Goal: Task Accomplishment & Management: Complete application form

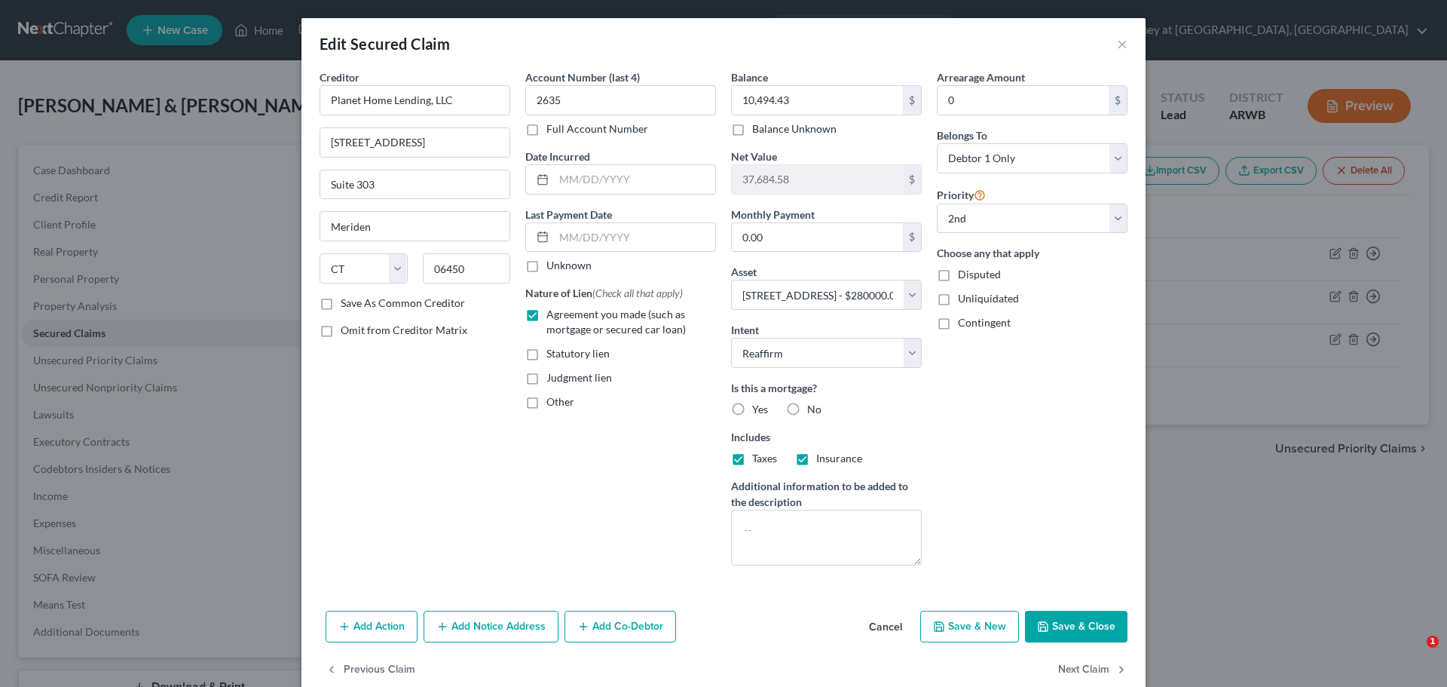
select select "6"
select select "2"
select select "0"
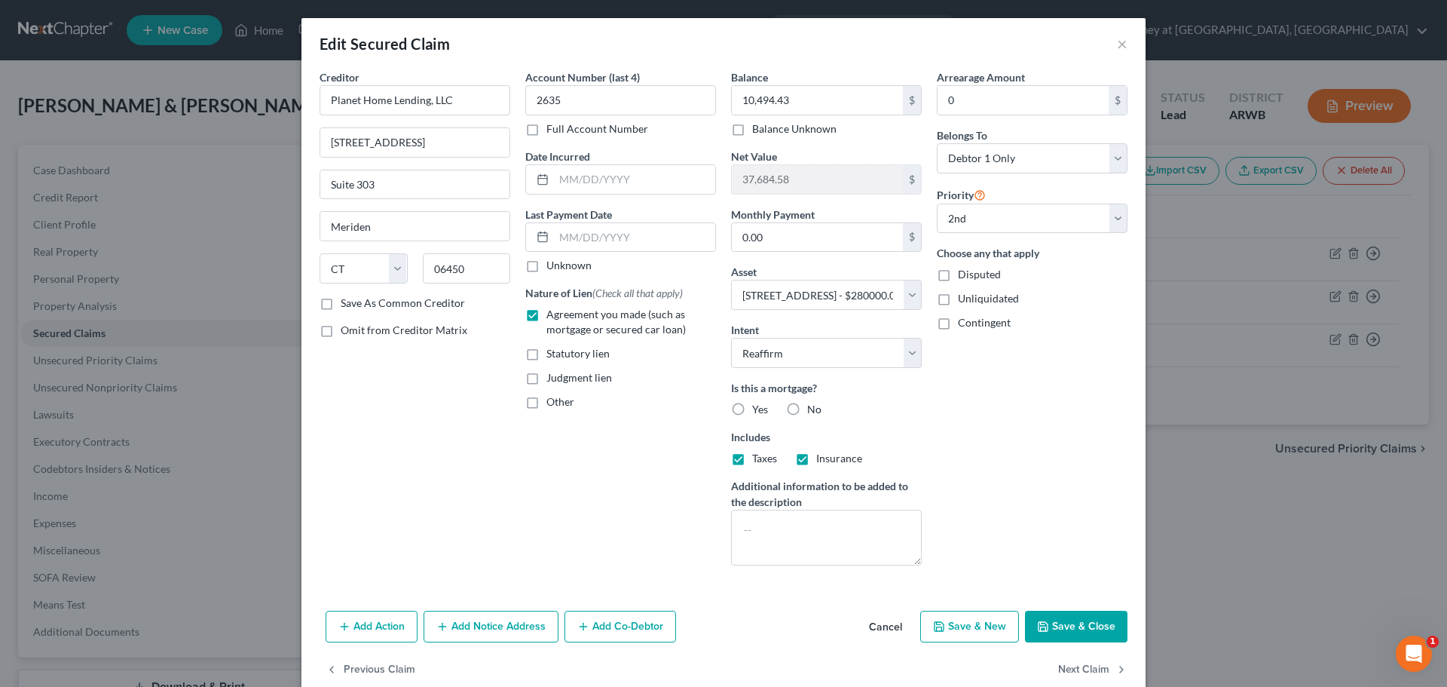
click at [1063, 625] on button "Save & Close" at bounding box center [1076, 626] width 102 height 32
select select
select select "1"
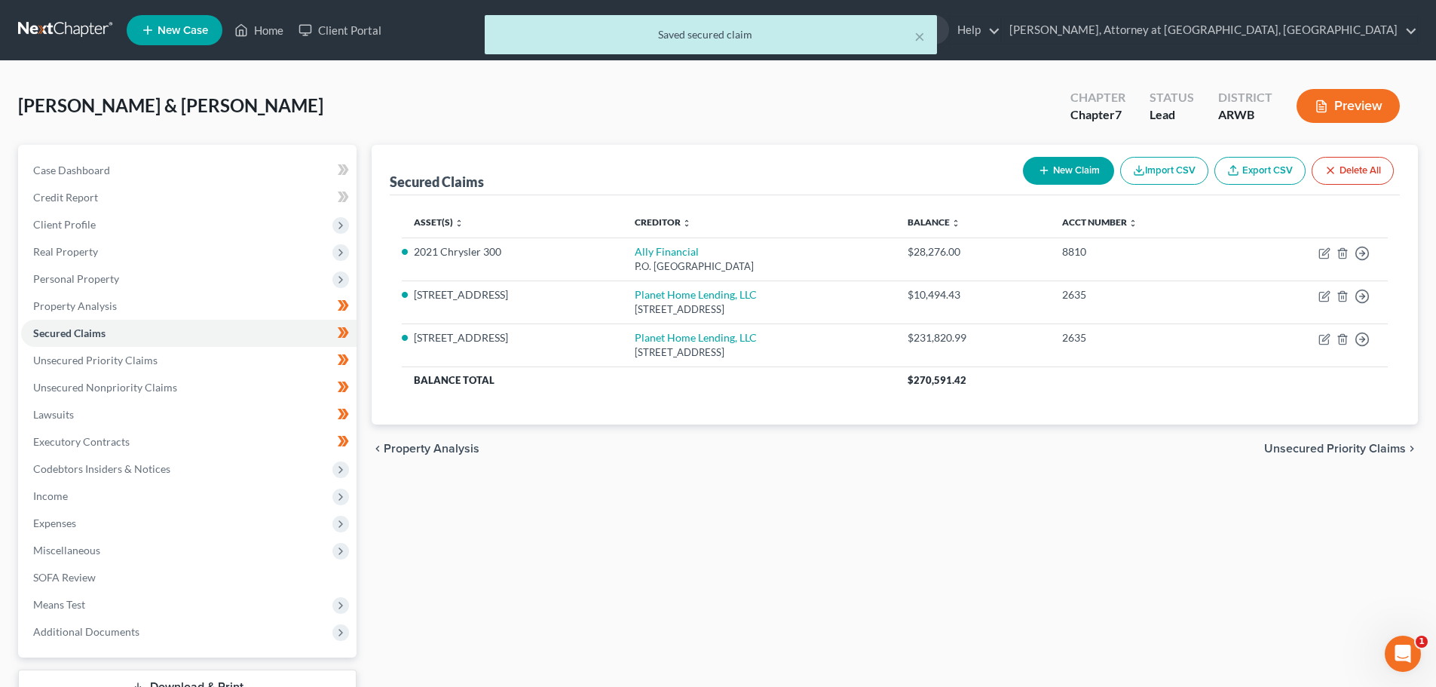
drag, startPoint x: 1385, startPoint y: 33, endPoint x: 1368, endPoint y: 42, distance: 19.6
click at [1384, 33] on div "× Saved secured claim" at bounding box center [710, 38] width 1436 height 47
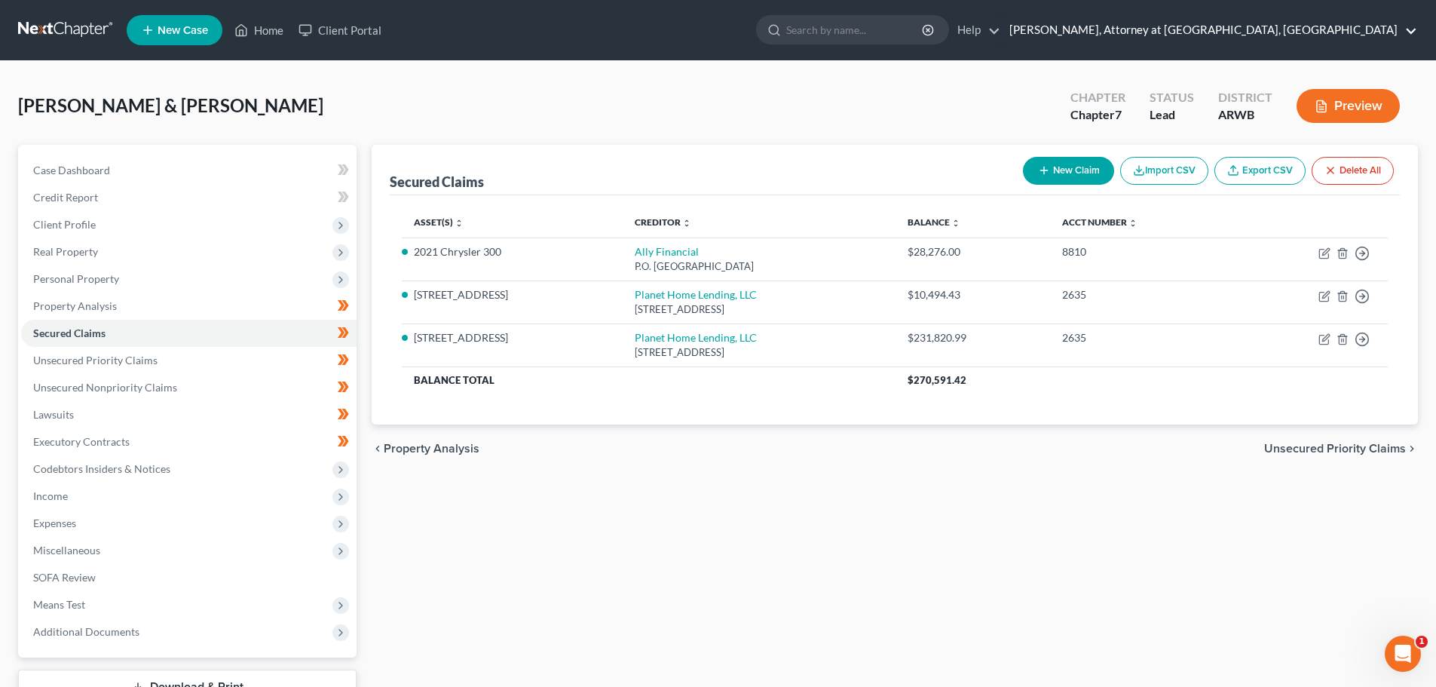
click at [1274, 32] on link "Mark D. Drake, Attorney at Law, PA" at bounding box center [1209, 30] width 415 height 27
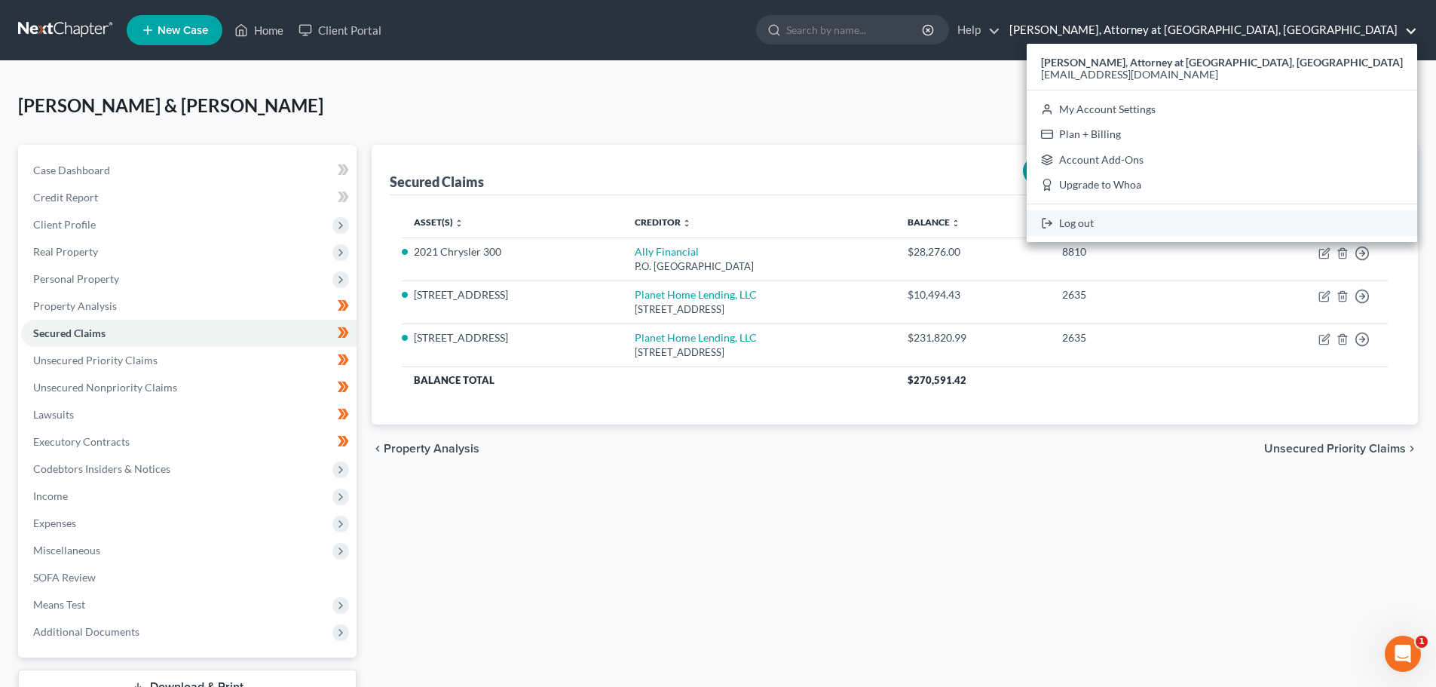
click at [1269, 221] on link "Log out" at bounding box center [1221, 223] width 390 height 26
